Goal: Navigation & Orientation: Understand site structure

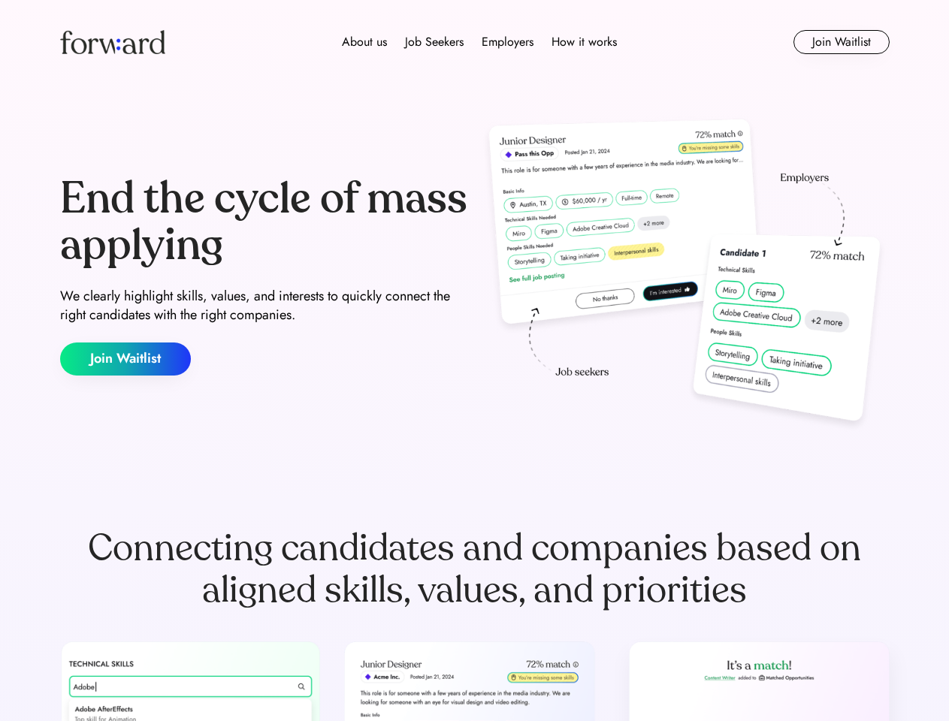
click at [474, 361] on div "End the cycle of mass applying We clearly highlight skills, values, and interes…" at bounding box center [475, 275] width 830 height 323
click at [475, 42] on div "About us Job Seekers Employers How it works" at bounding box center [479, 42] width 592 height 18
click at [113, 42] on img at bounding box center [112, 42] width 105 height 24
click at [479, 42] on div "About us Job Seekers Employers How it works" at bounding box center [479, 42] width 592 height 18
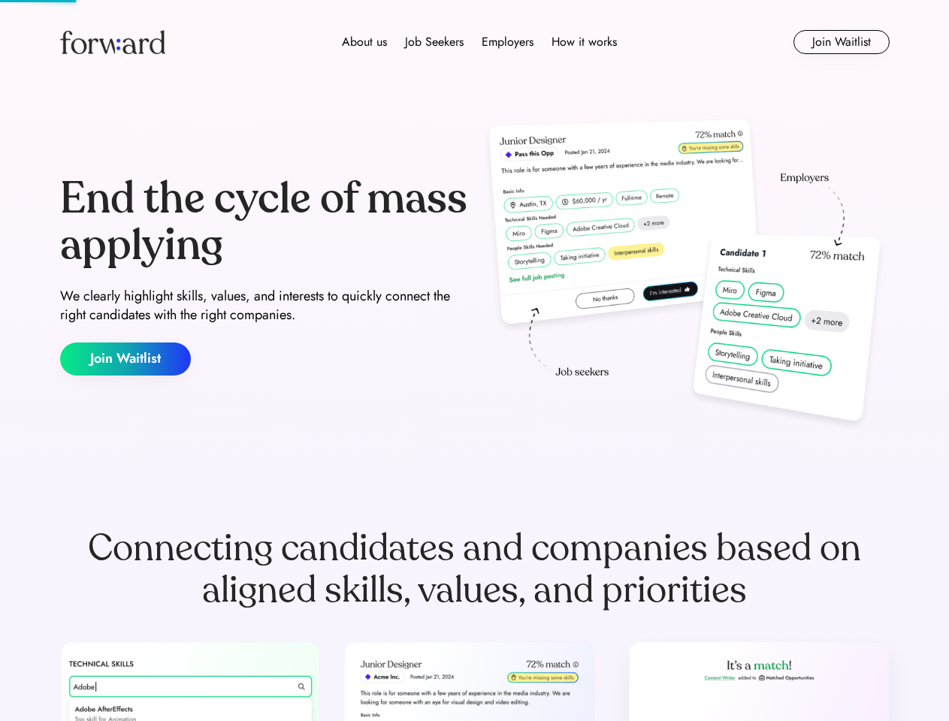
click at [364, 42] on div "About us" at bounding box center [364, 42] width 45 height 18
click at [434, 42] on div "Job Seekers" at bounding box center [434, 42] width 59 height 18
click at [507, 42] on div "Employers" at bounding box center [508, 42] width 52 height 18
click at [583, 42] on div "How it works" at bounding box center [584, 42] width 65 height 18
click at [841, 42] on button "Join Waitlist" at bounding box center [841, 42] width 96 height 24
